Goal: Find specific page/section: Find specific page/section

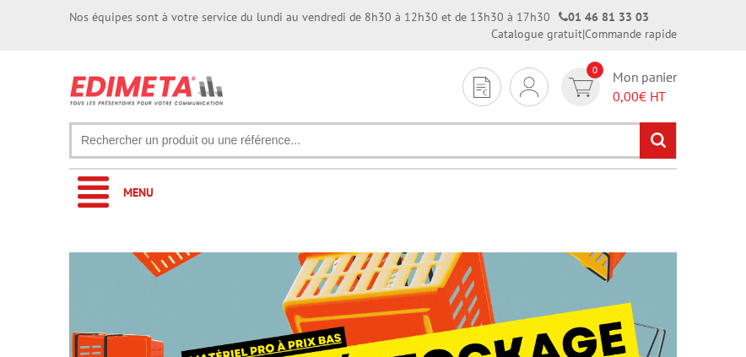
click at [159, 142] on input "text" at bounding box center [372, 140] width 607 height 36
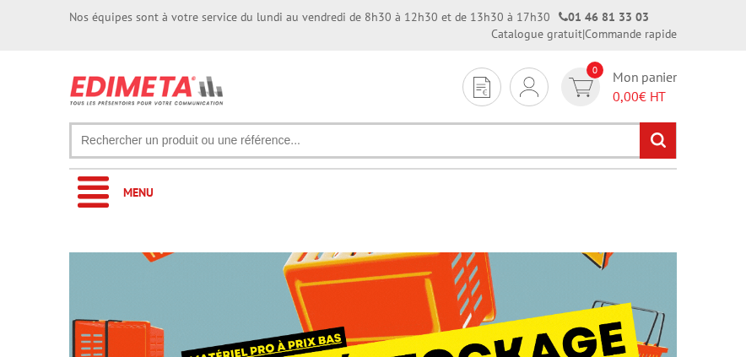
paste input "215305N"
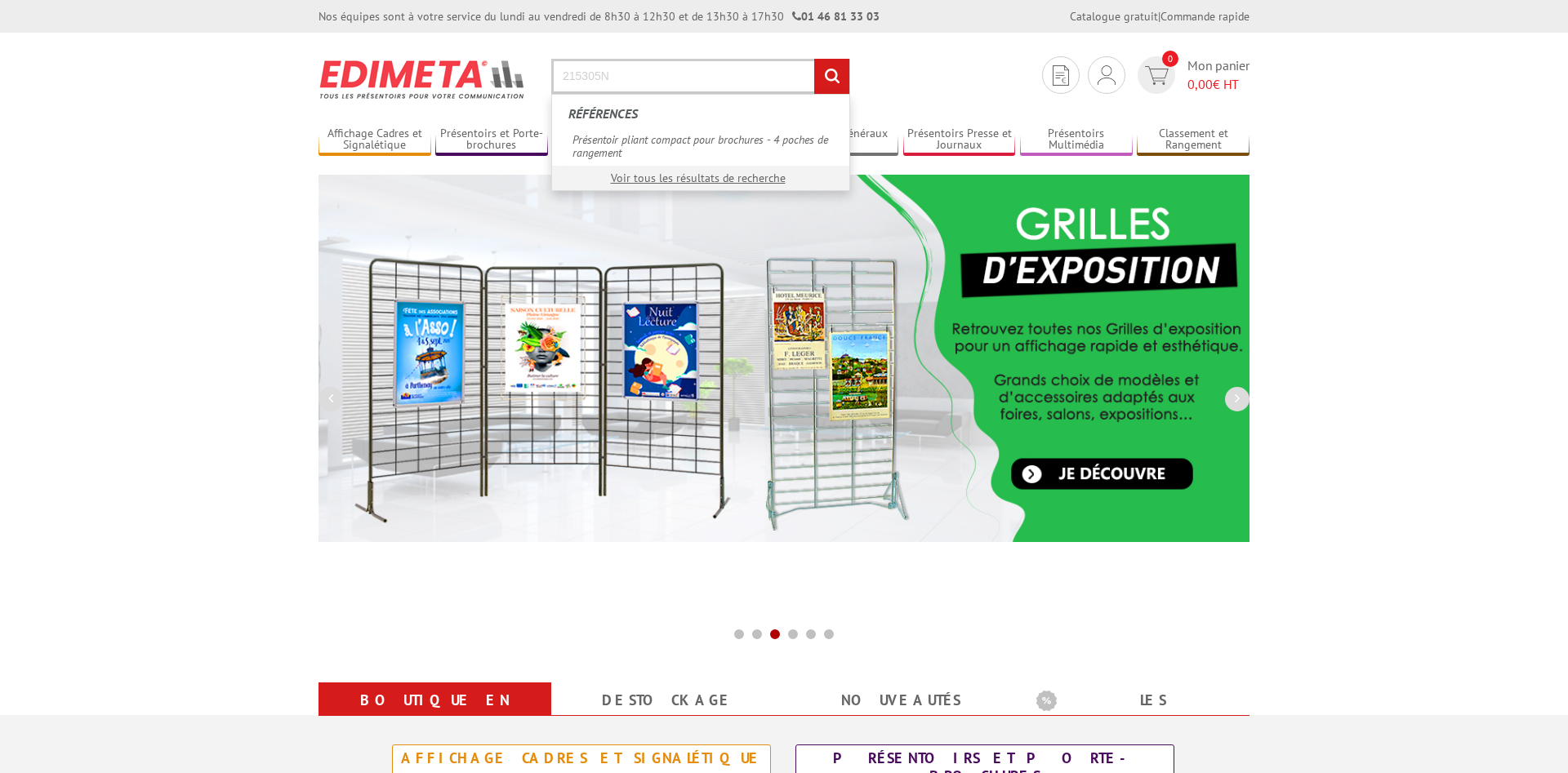
click at [700, 84] on input "215305N" at bounding box center [700, 76] width 299 height 35
type input "215305N"
click at [721, 59] on input "rechercher" at bounding box center [831, 76] width 35 height 35
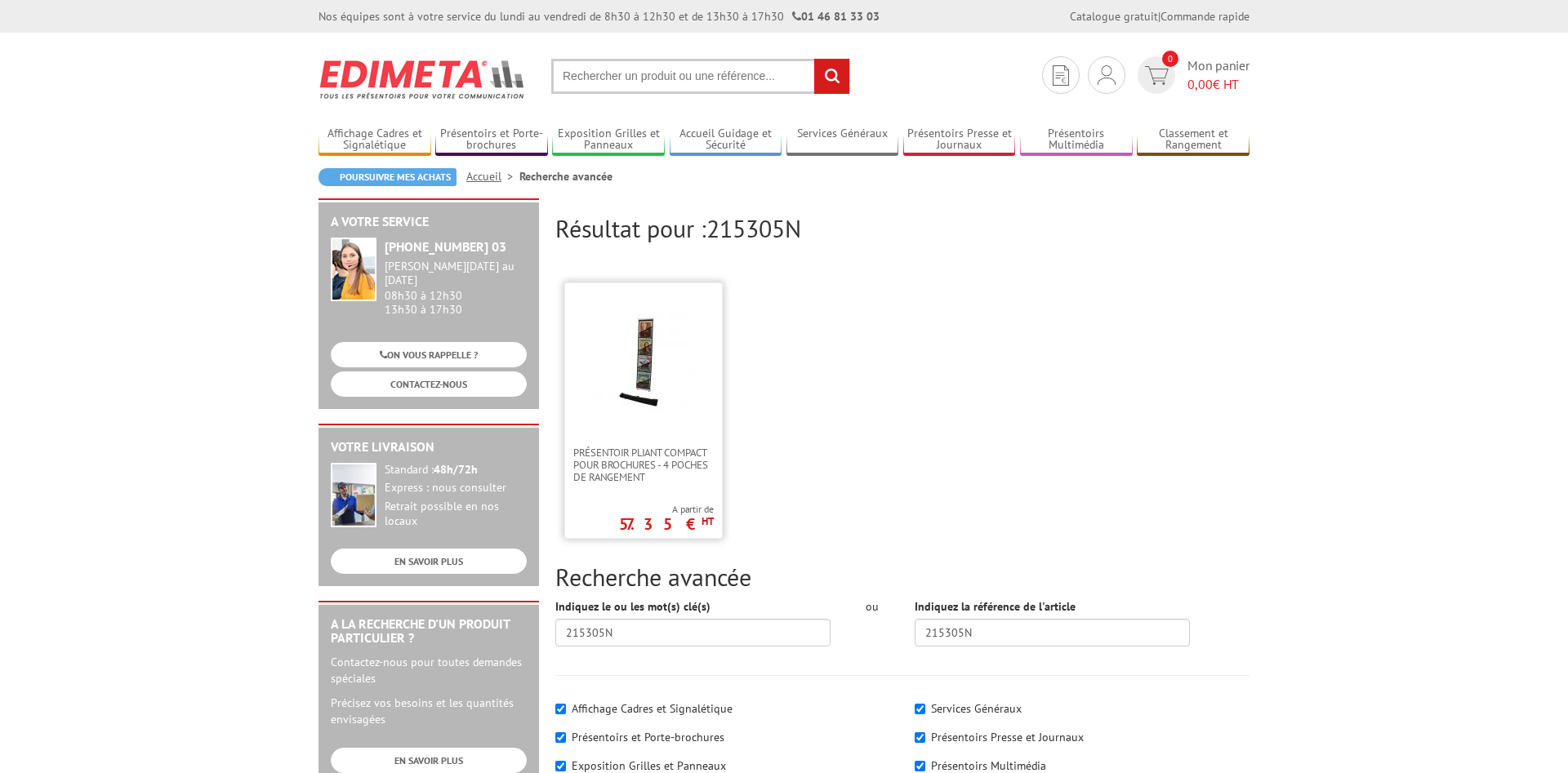
click at [647, 377] on img at bounding box center [644, 361] width 106 height 106
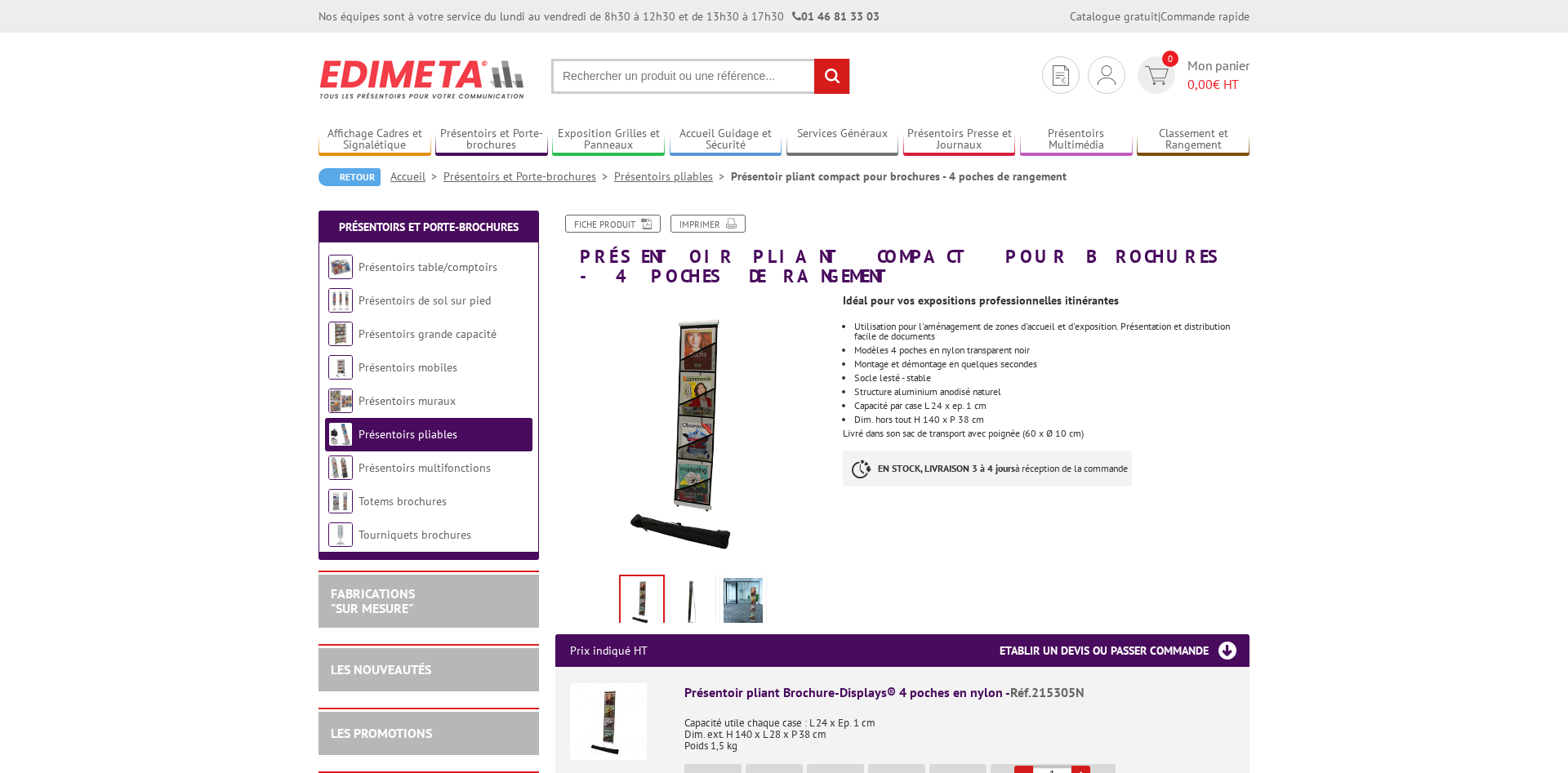
drag, startPoint x: 1094, startPoint y: 418, endPoint x: 852, endPoint y: 308, distance: 265.8
click at [852, 308] on div "Idéal pour vos expositions professionnelles itinérantes Utilisation pour l'amén…" at bounding box center [1052, 394] width 419 height 217
copy div "Utilisation pour l'aménagement de zones d'accueil et d'exposition. Présentation…"
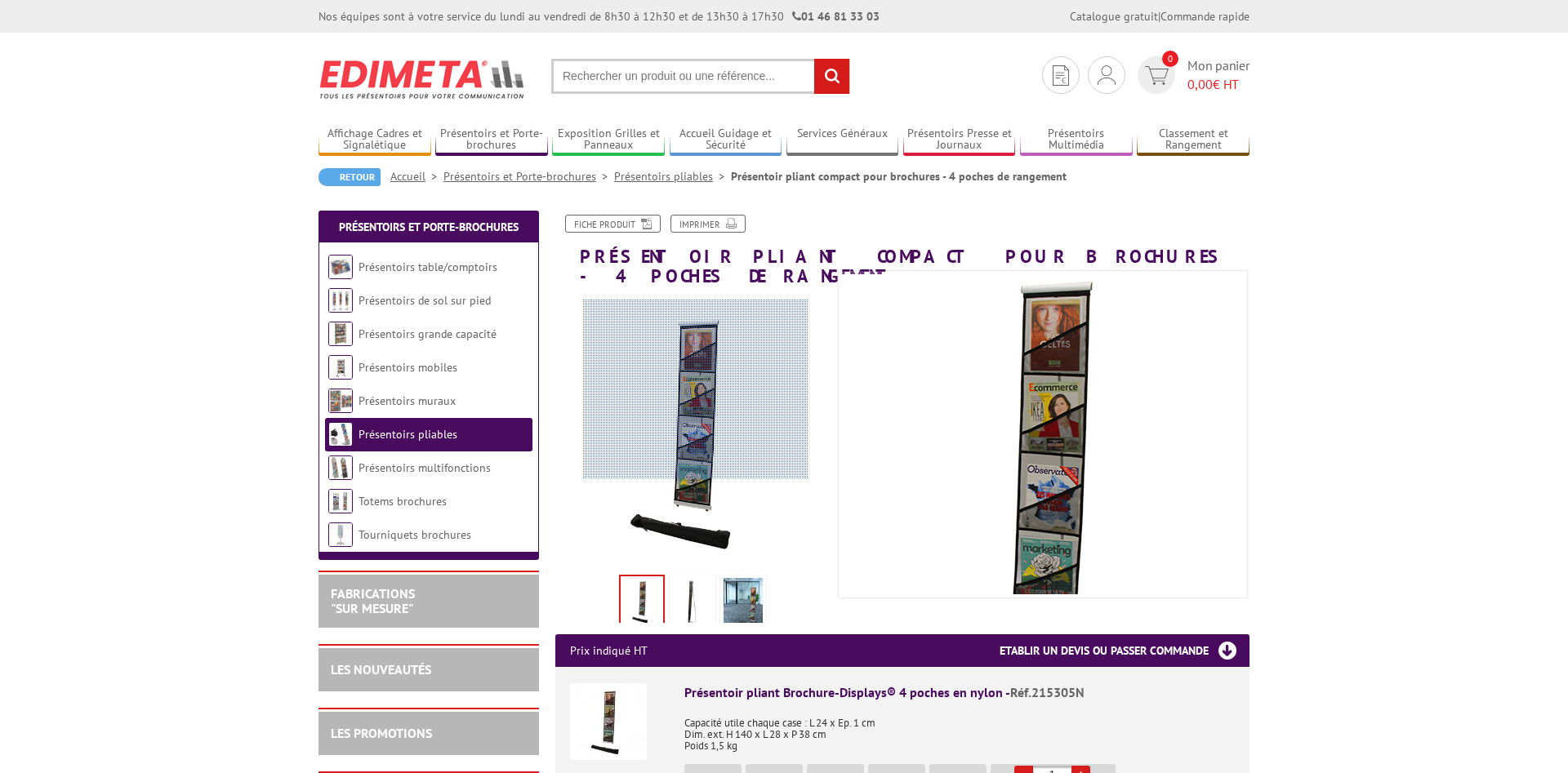
click at [696, 389] on div at bounding box center [695, 390] width 226 height 180
